Goal: Navigation & Orientation: Find specific page/section

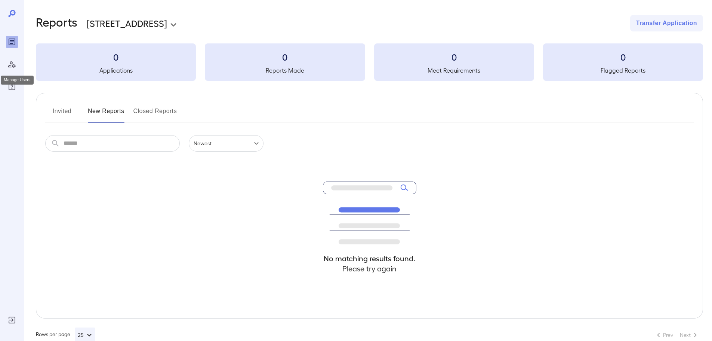
click at [12, 65] on icon "Manage Users" at bounding box center [11, 64] width 9 height 9
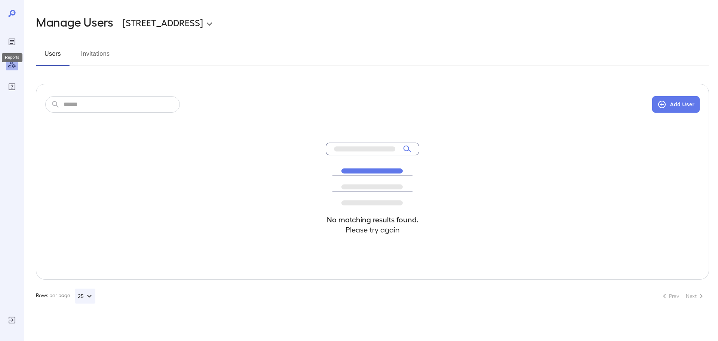
click at [14, 39] on icon "Reports" at bounding box center [12, 42] width 7 height 7
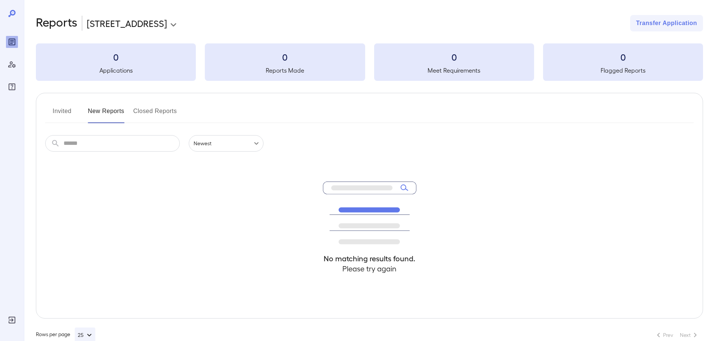
click at [67, 106] on button "Invited" at bounding box center [62, 114] width 34 height 18
click at [113, 107] on button "New Reports" at bounding box center [106, 114] width 37 height 18
click at [9, 13] on icon at bounding box center [11, 13] width 9 height 9
